Goal: Navigation & Orientation: Go to known website

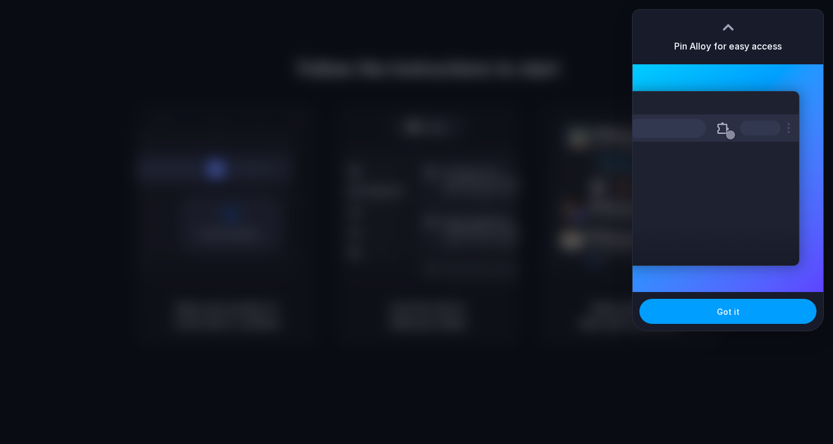
click at [713, 312] on button "Got it" at bounding box center [727, 311] width 177 height 25
